Goal: Check status: Check status

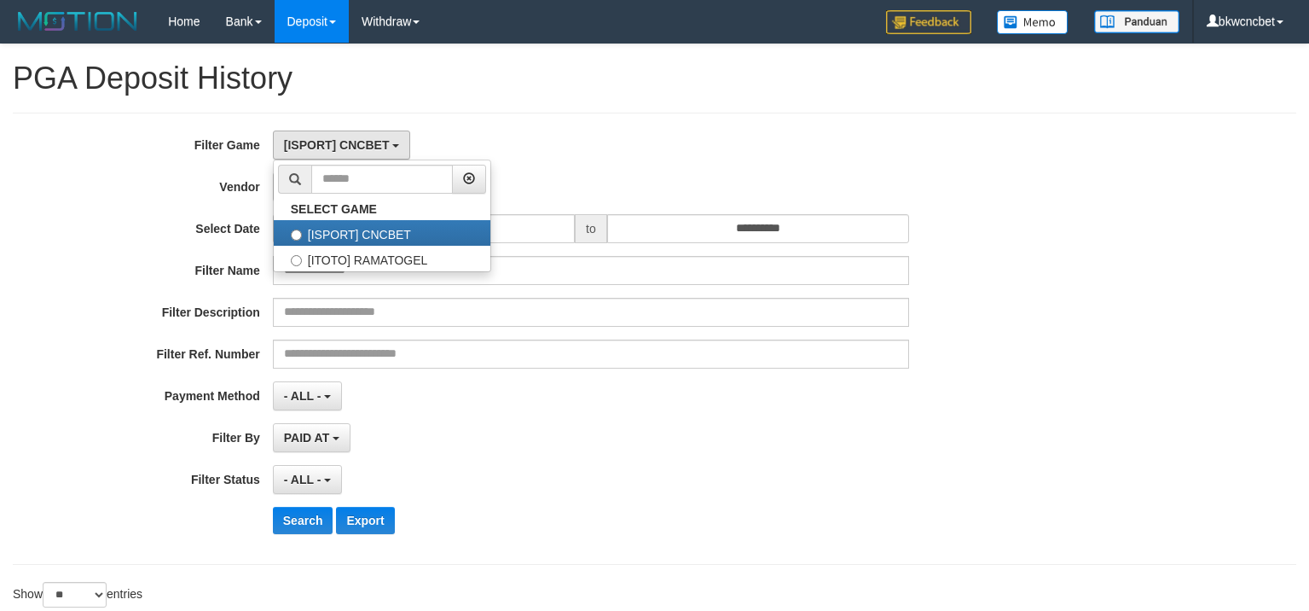
select select "**********"
select select "**"
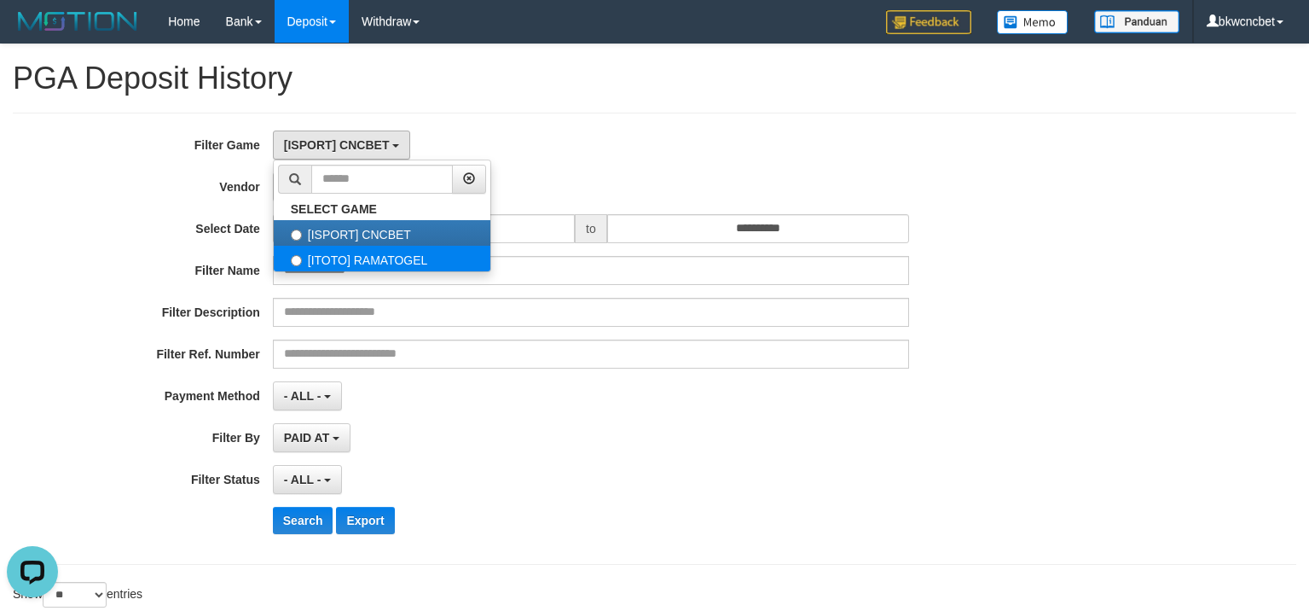
scroll to position [15, 0]
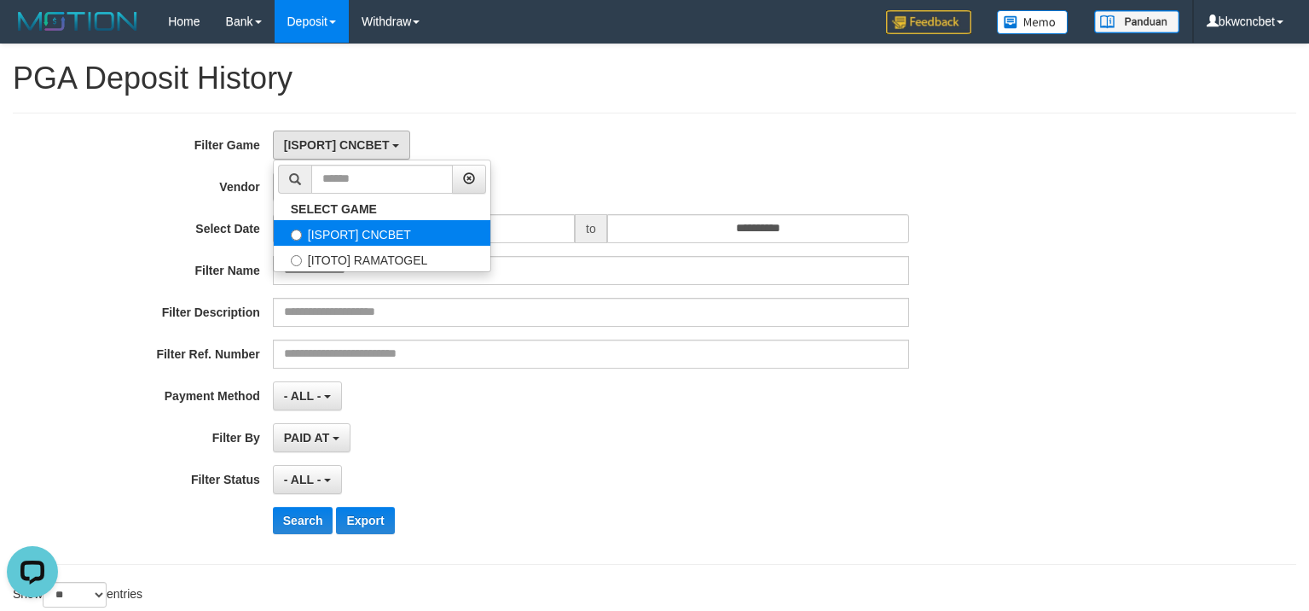
click at [366, 241] on label "[ISPORT] CNCBET" at bounding box center [382, 233] width 217 height 26
click at [205, 183] on label "Vendor" at bounding box center [136, 183] width 273 height 23
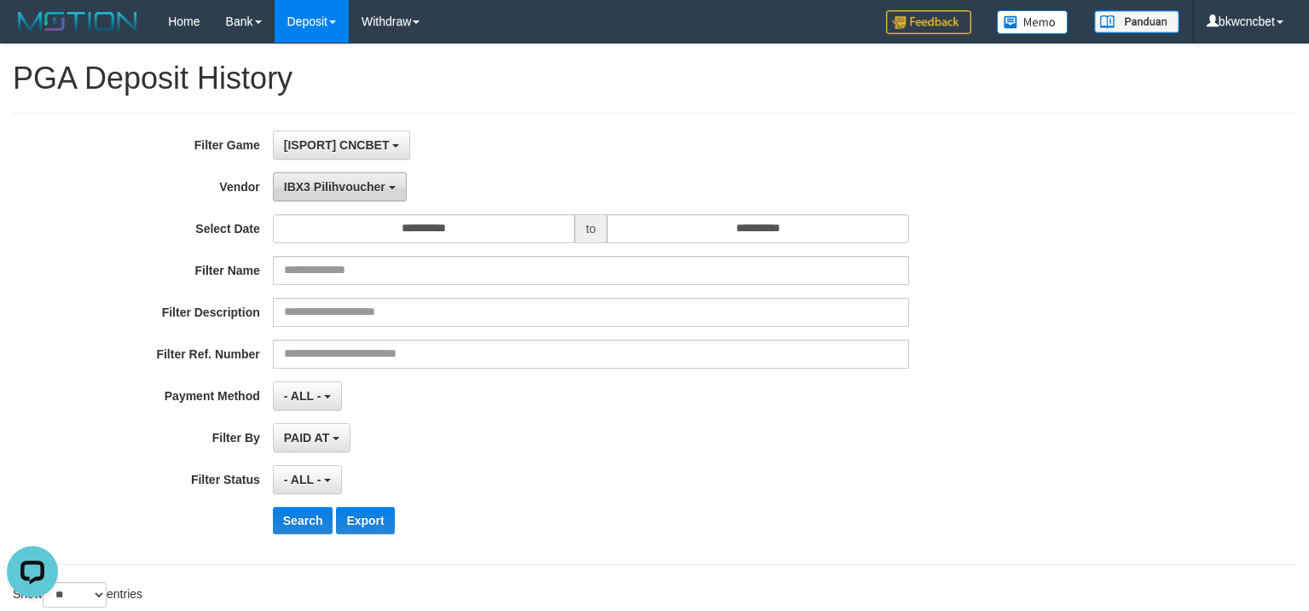
click at [310, 196] on button "IBX3 Pilihvoucher" at bounding box center [340, 186] width 134 height 29
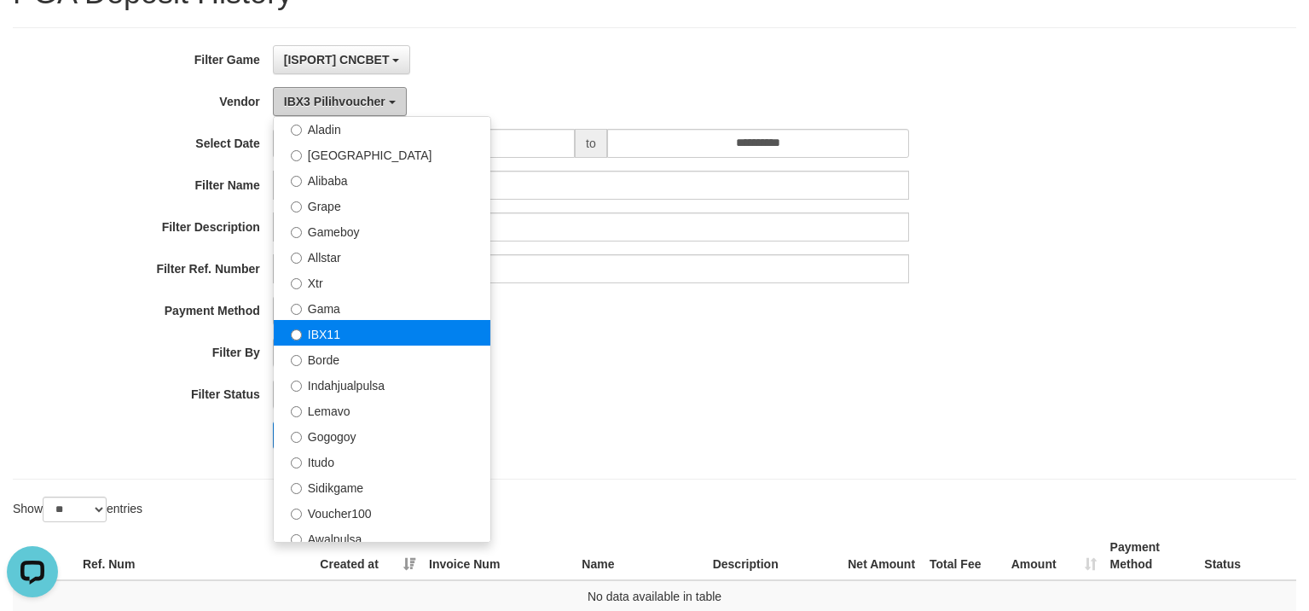
scroll to position [184, 0]
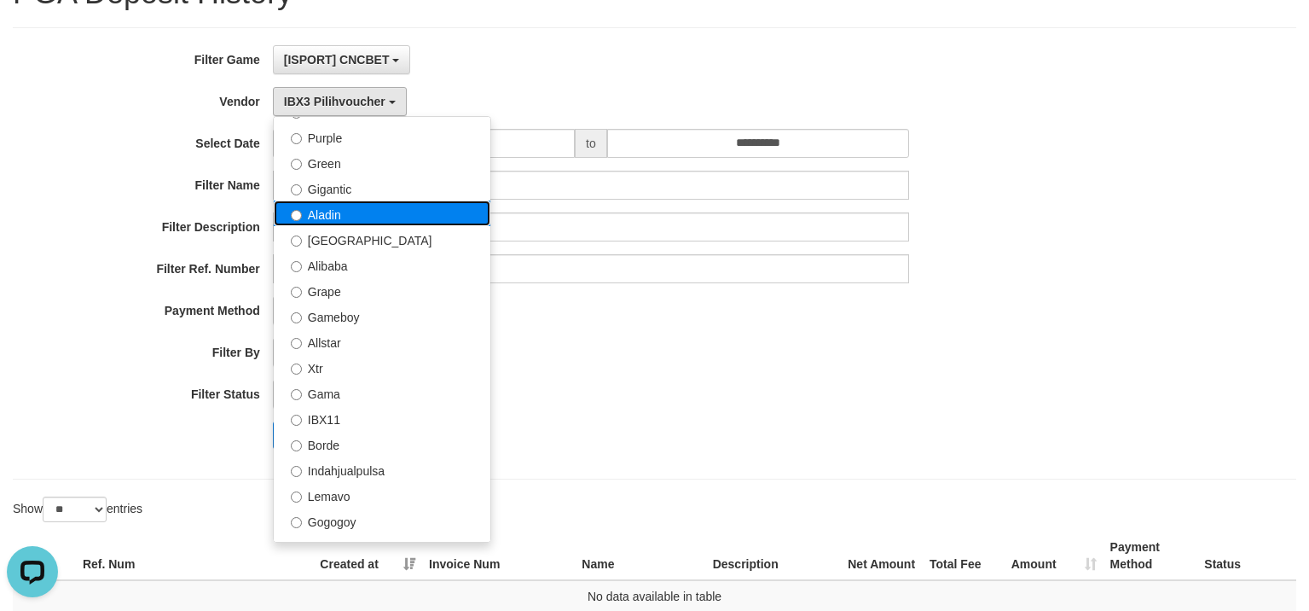
drag, startPoint x: 360, startPoint y: 215, endPoint x: 353, endPoint y: 300, distance: 85.6
click at [361, 215] on label "Aladin" at bounding box center [382, 213] width 217 height 26
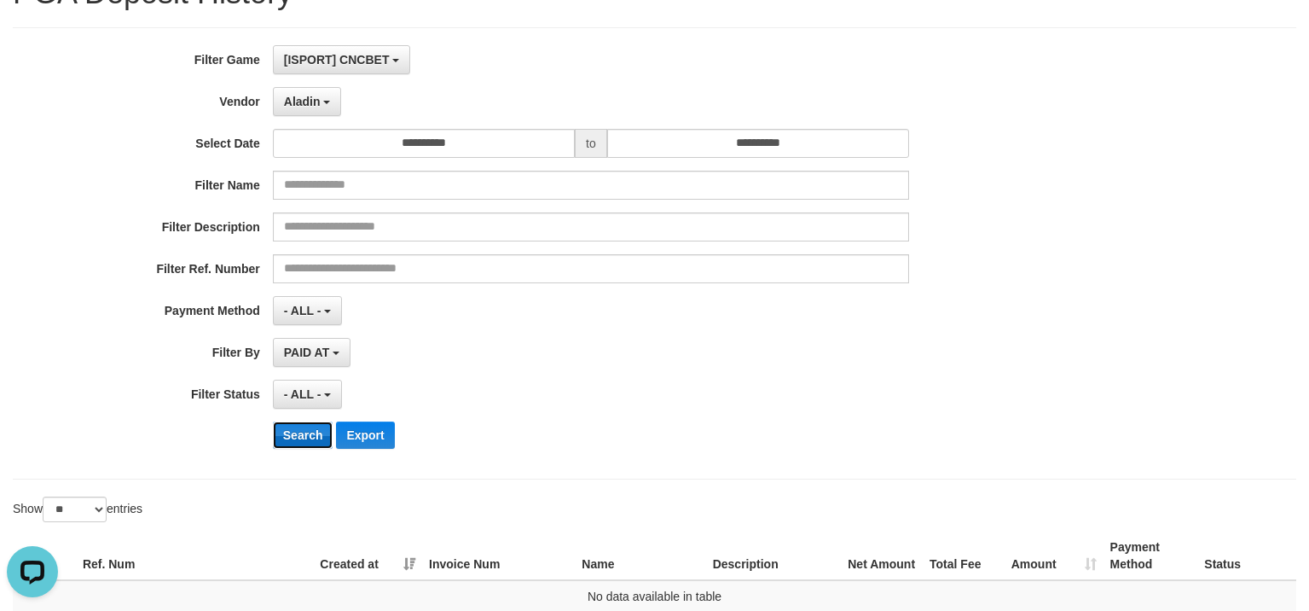
click at [304, 435] on button "Search" at bounding box center [303, 434] width 61 height 27
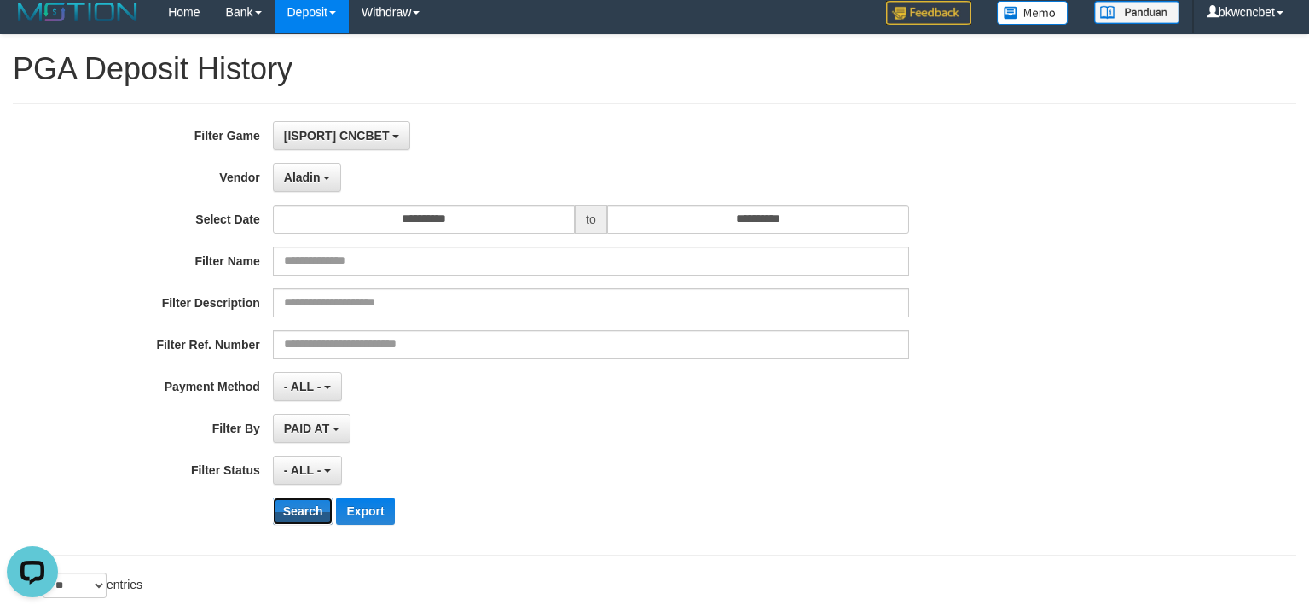
scroll to position [0, 0]
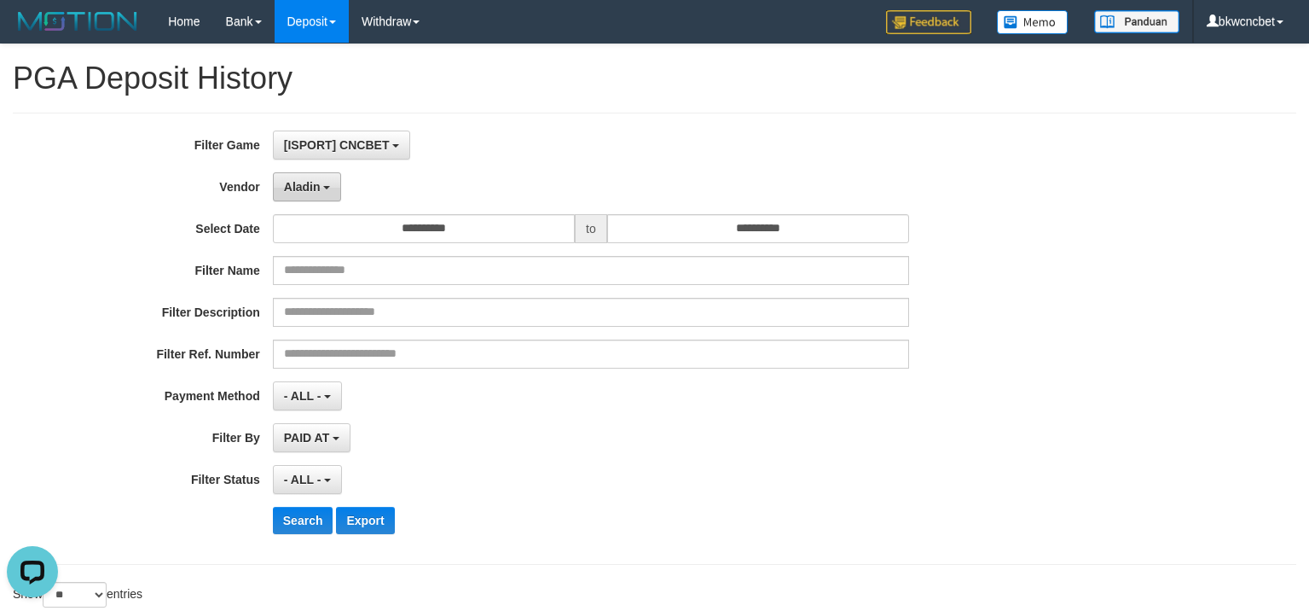
click at [309, 194] on button "Aladin" at bounding box center [307, 186] width 69 height 29
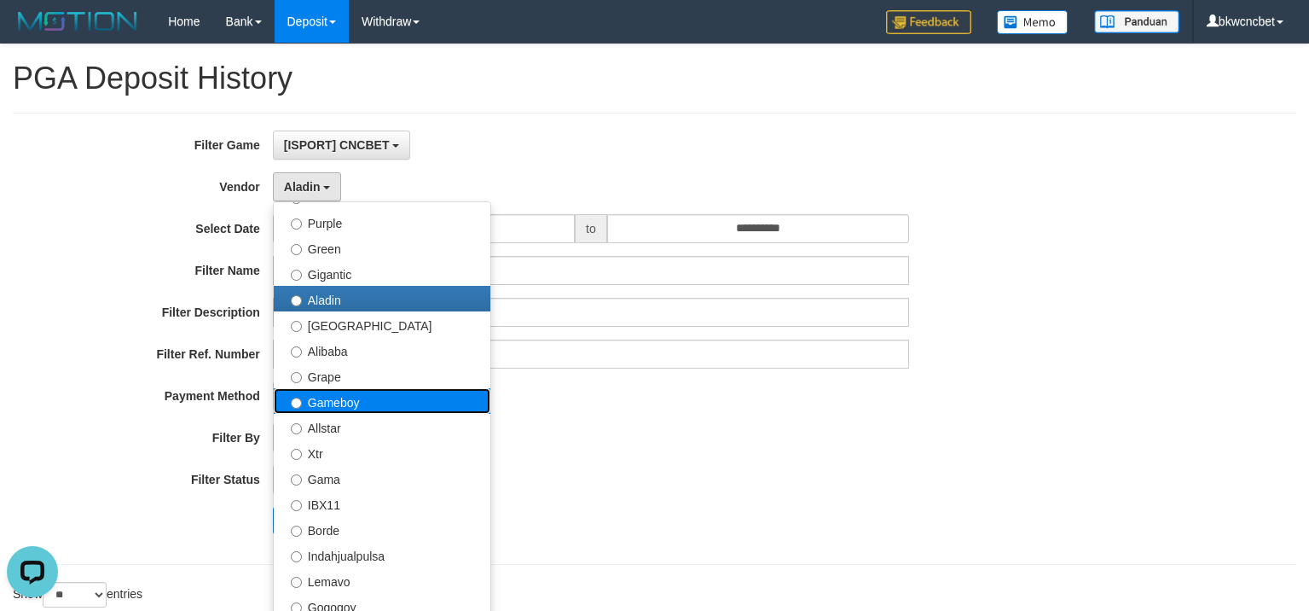
click at [404, 403] on label "Gameboy" at bounding box center [382, 401] width 217 height 26
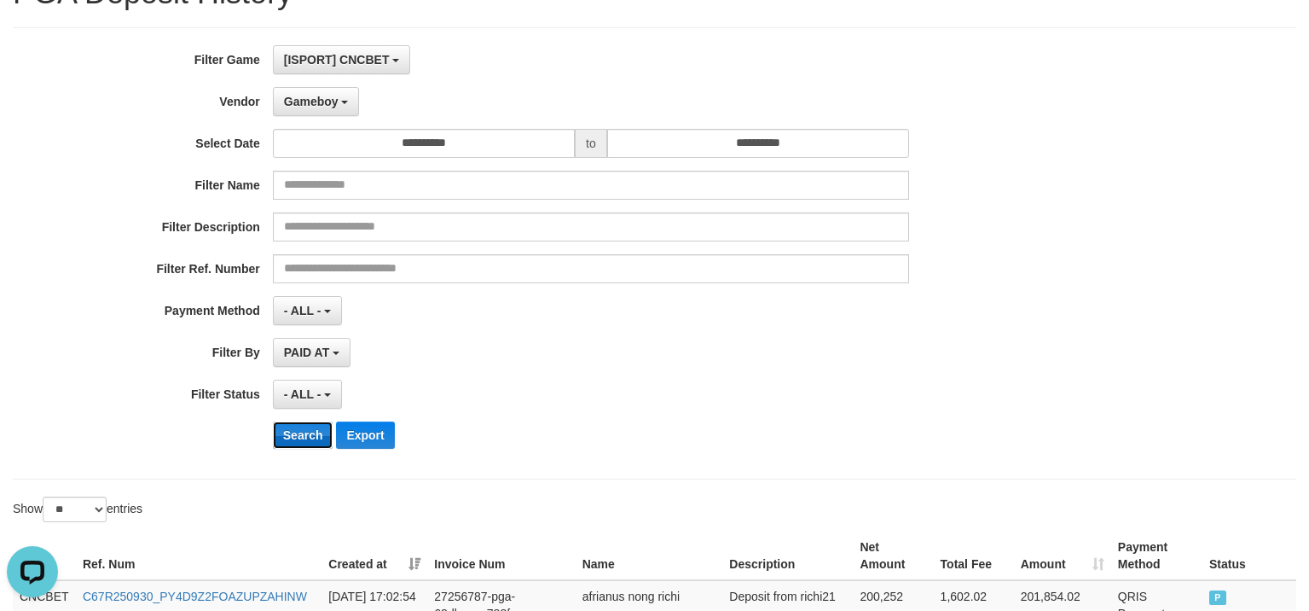
click at [297, 436] on button "Search" at bounding box center [303, 434] width 61 height 27
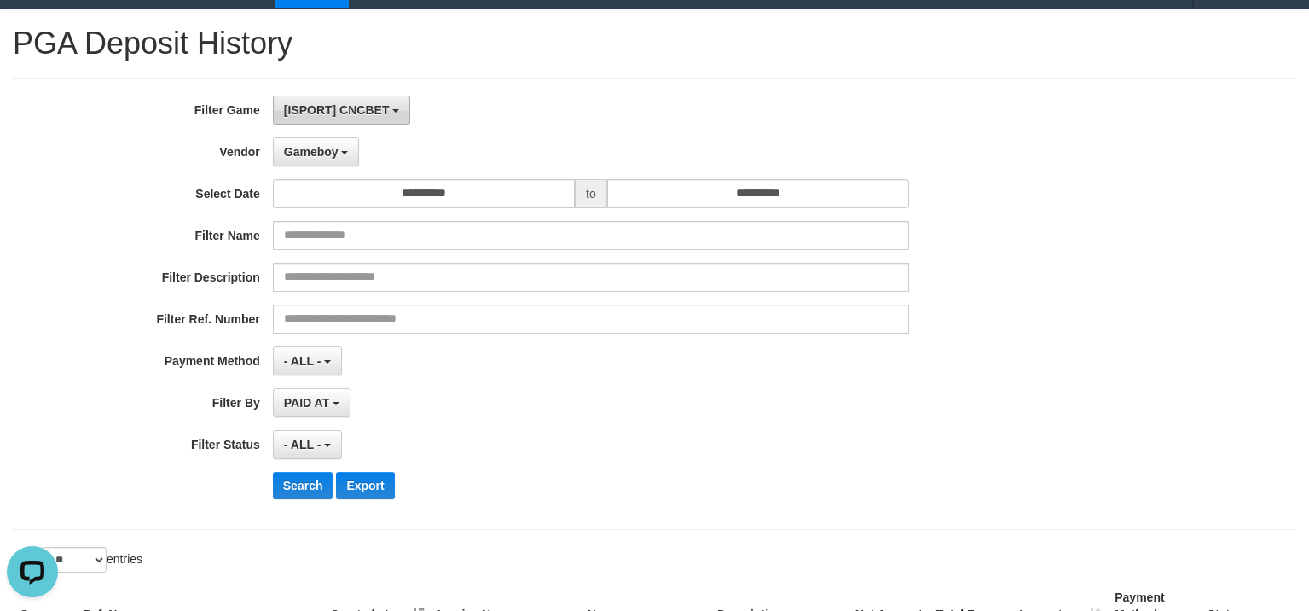
scroll to position [5, 0]
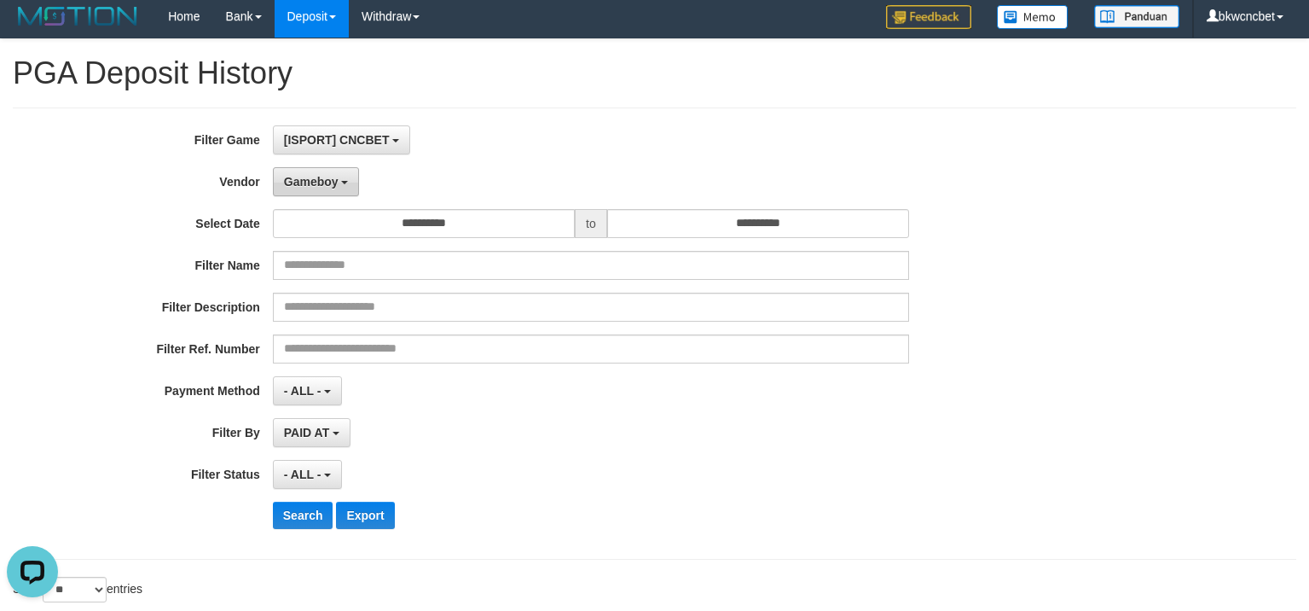
click at [309, 182] on span "Gameboy" at bounding box center [311, 182] width 55 height 14
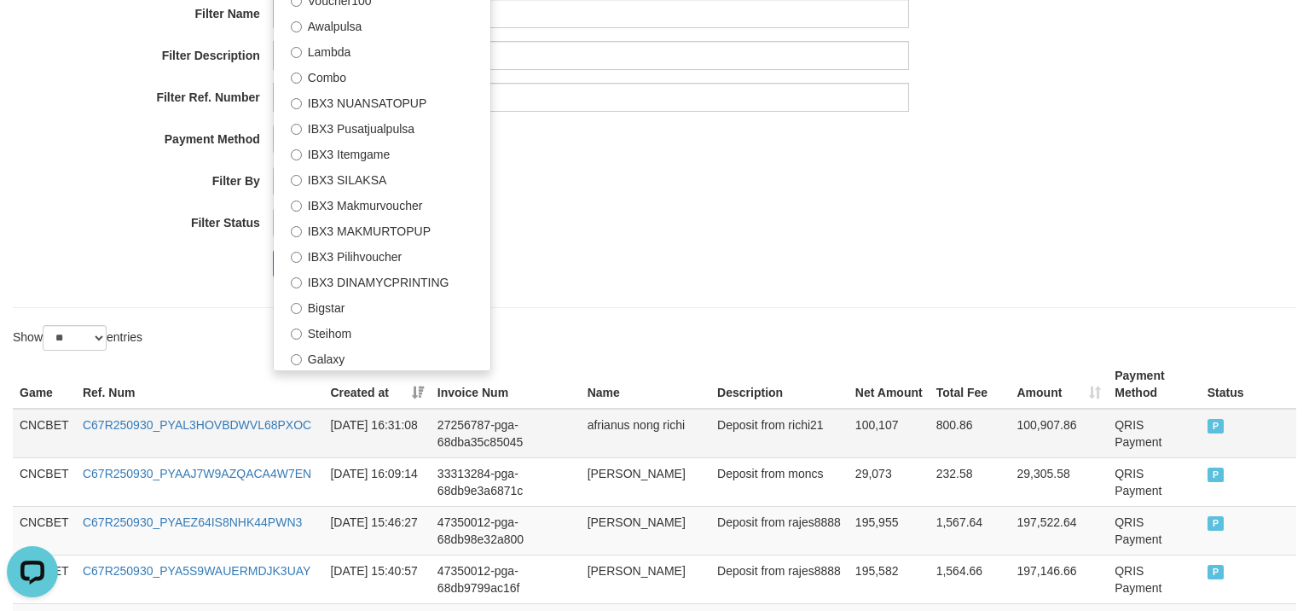
scroll to position [261, 0]
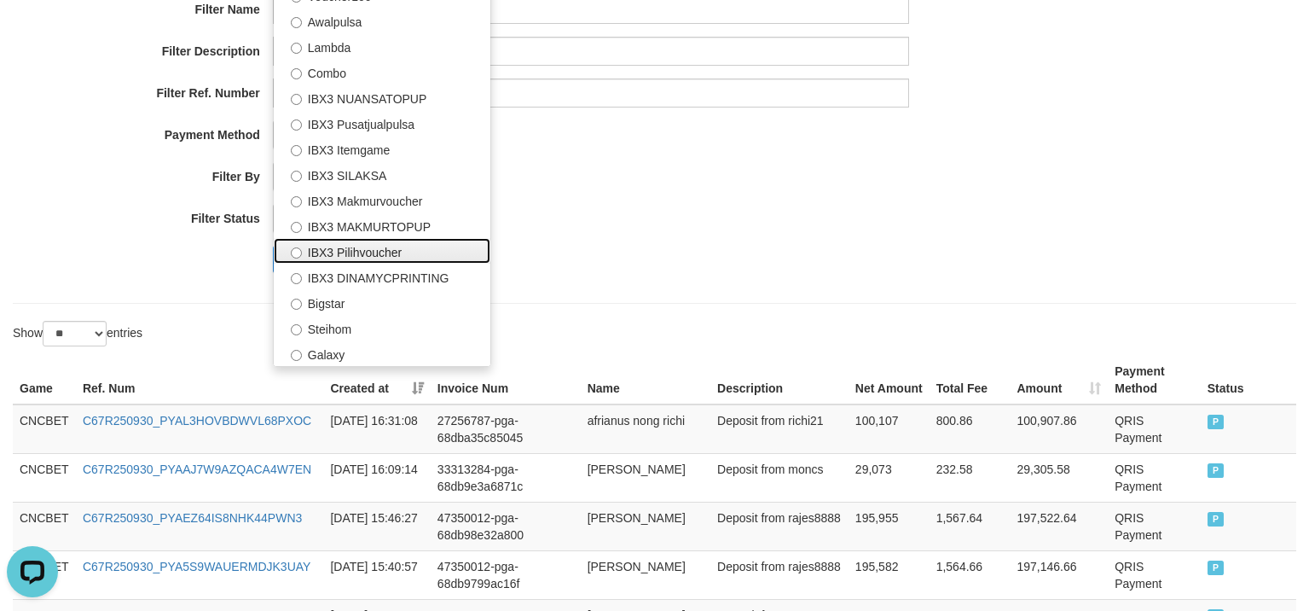
click at [416, 256] on label "IBX3 Pilihvoucher" at bounding box center [382, 251] width 217 height 26
select select "**********"
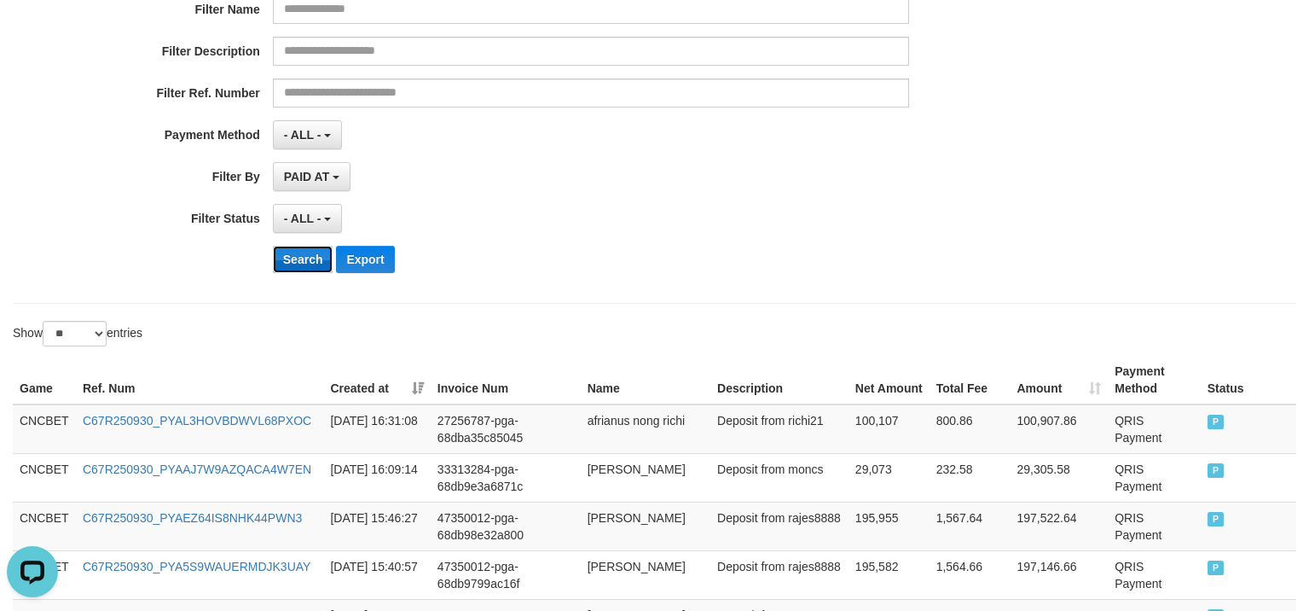
click at [318, 252] on button "Search" at bounding box center [303, 259] width 61 height 27
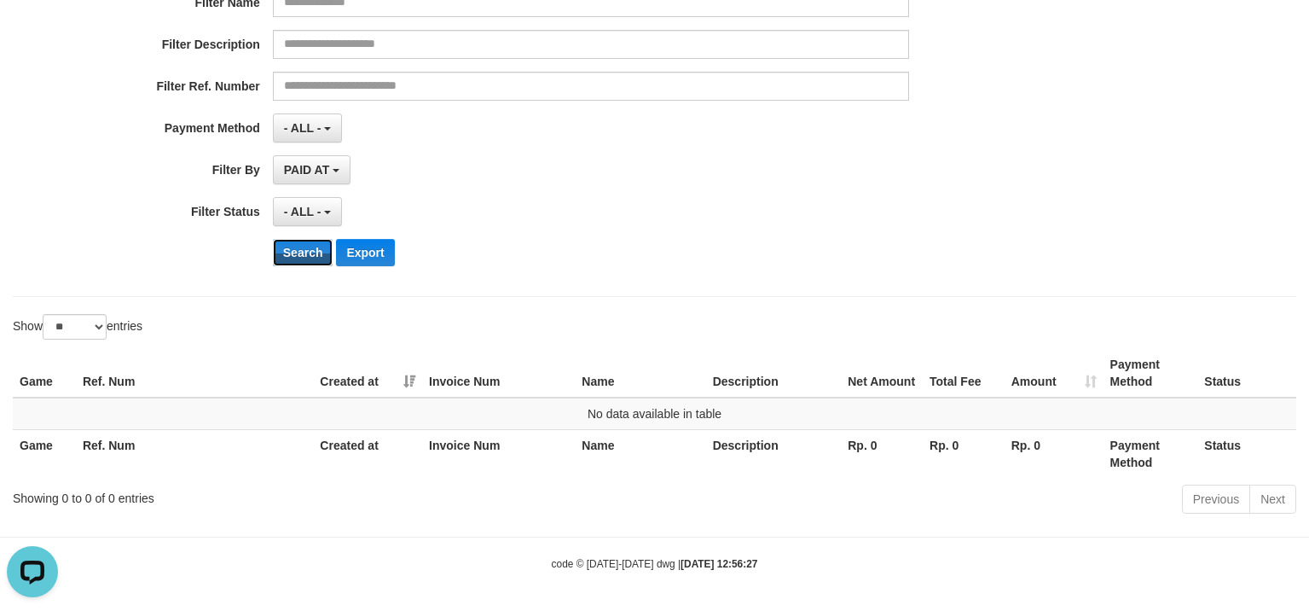
scroll to position [271, 0]
